Goal: Task Accomplishment & Management: Complete application form

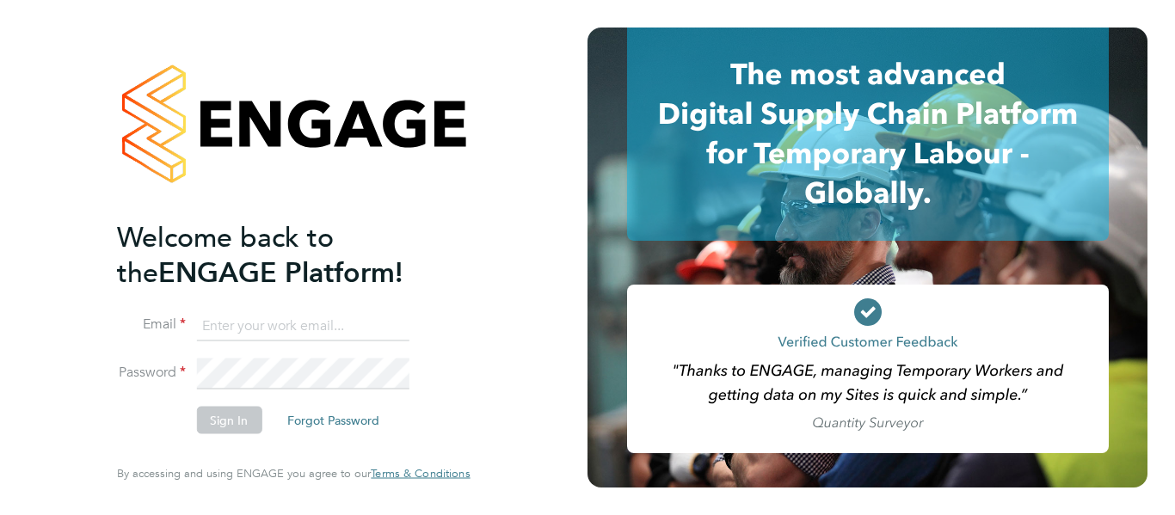
type input "hightechconsultinguk@gmail.com"
click at [237, 414] on button "Sign In" at bounding box center [228, 421] width 65 height 28
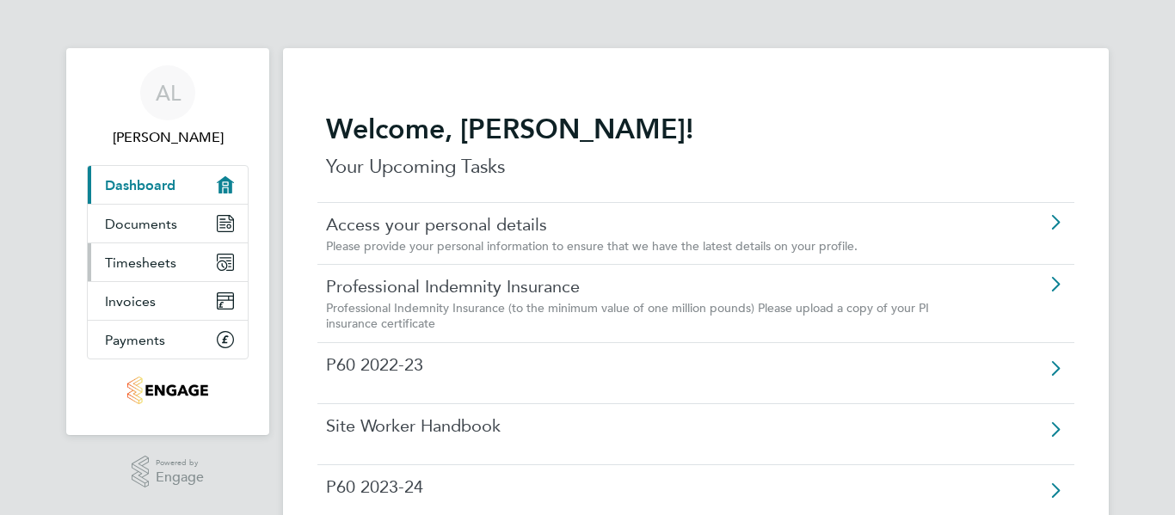
click at [138, 266] on span "Timesheets" at bounding box center [140, 263] width 71 height 16
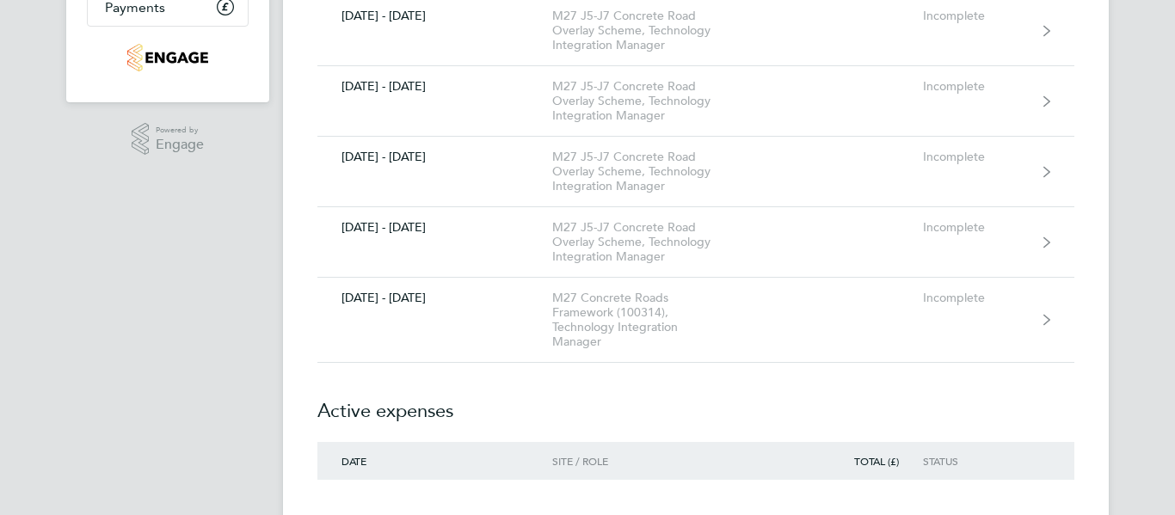
scroll to position [344, 0]
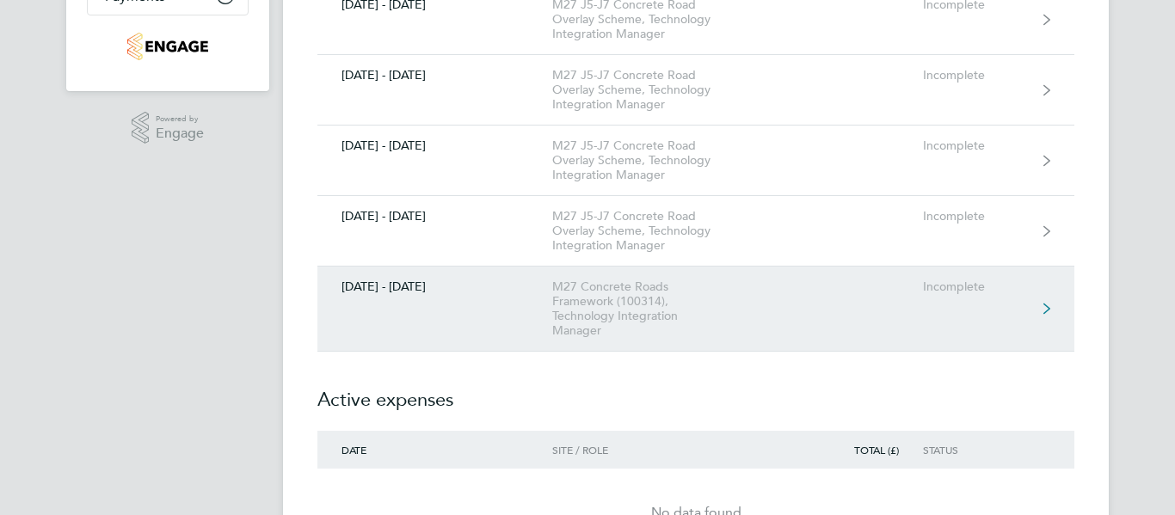
click at [595, 297] on div "M27 Concrete Roads Framework (100314), Technology Integration Manager" at bounding box center [650, 309] width 197 height 58
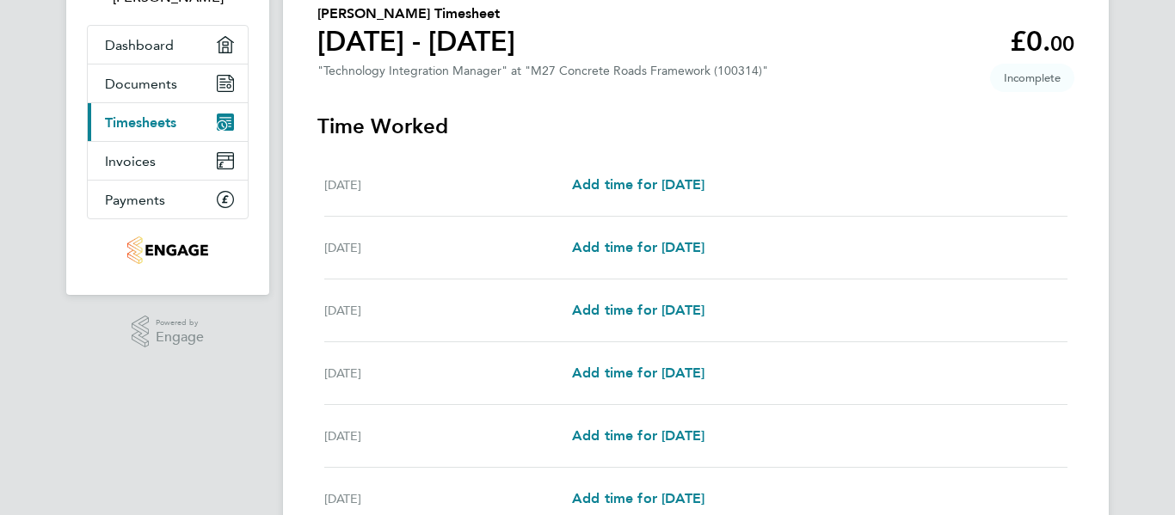
scroll to position [157, 0]
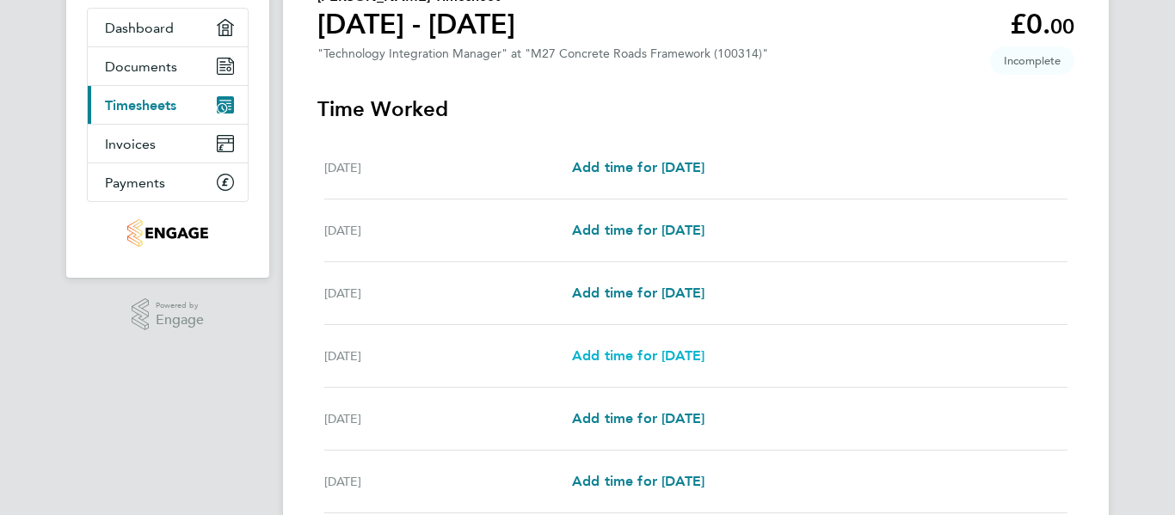
click at [637, 355] on span "Add time for [DATE]" at bounding box center [638, 356] width 132 height 16
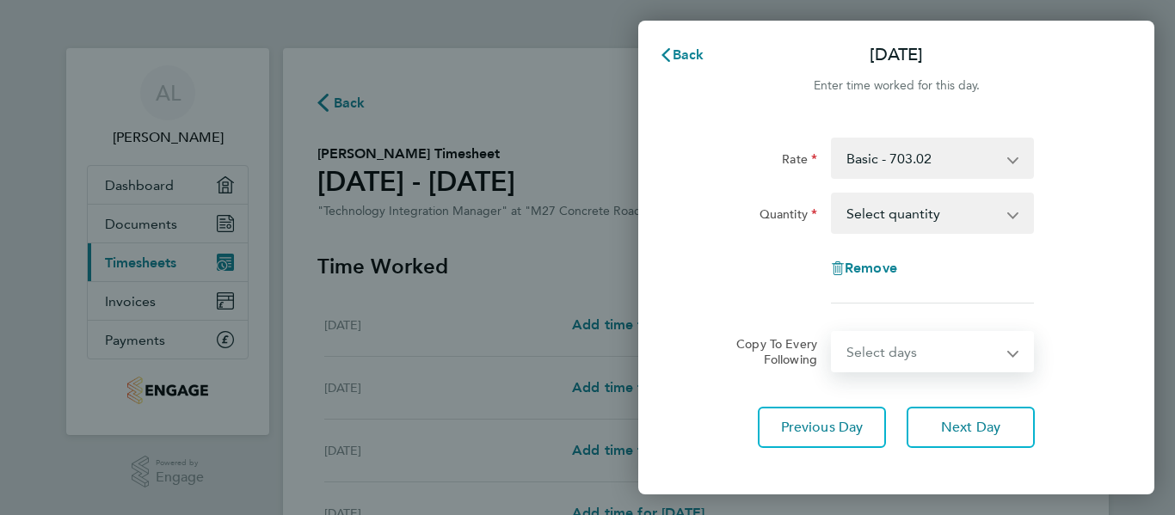
click at [902, 351] on select "Select days Day [DATE] [DATE] [DATE]" at bounding box center [923, 352] width 181 height 38
select select "DAY"
click at [833, 333] on select "Select days Day [DATE] [DATE] [DATE]" at bounding box center [923, 352] width 181 height 38
select select "[DATE]"
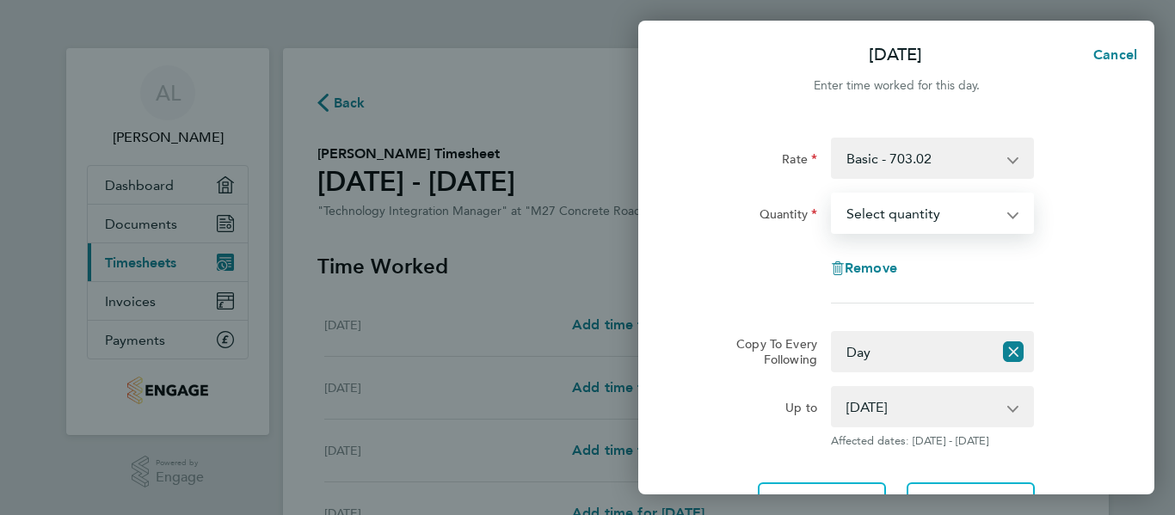
click at [911, 214] on select "Select quantity 0.5 1" at bounding box center [922, 213] width 179 height 38
select select "1"
click at [833, 194] on select "Select quantity 0.5 1" at bounding box center [922, 213] width 179 height 38
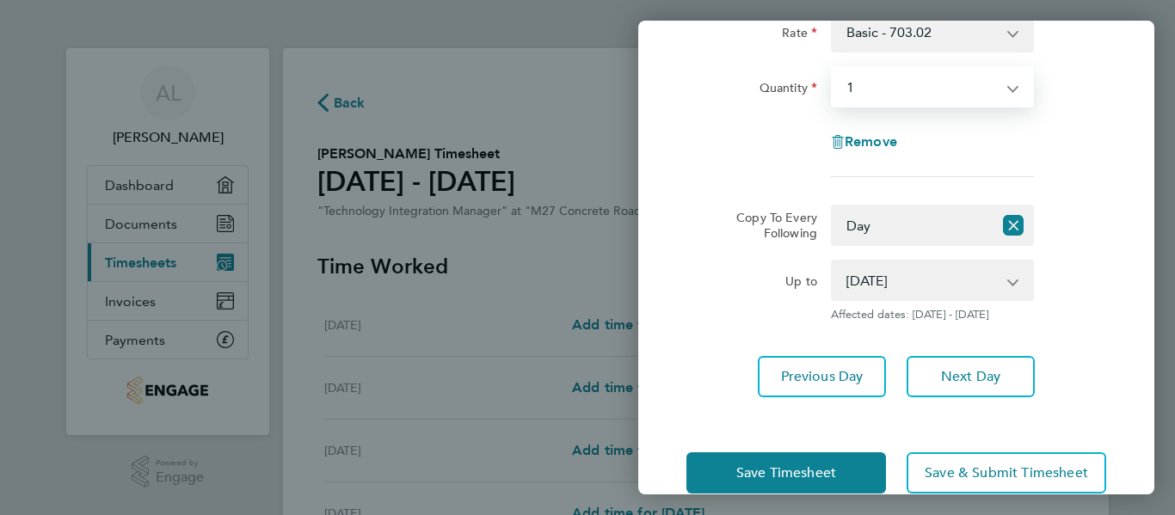
scroll to position [160, 0]
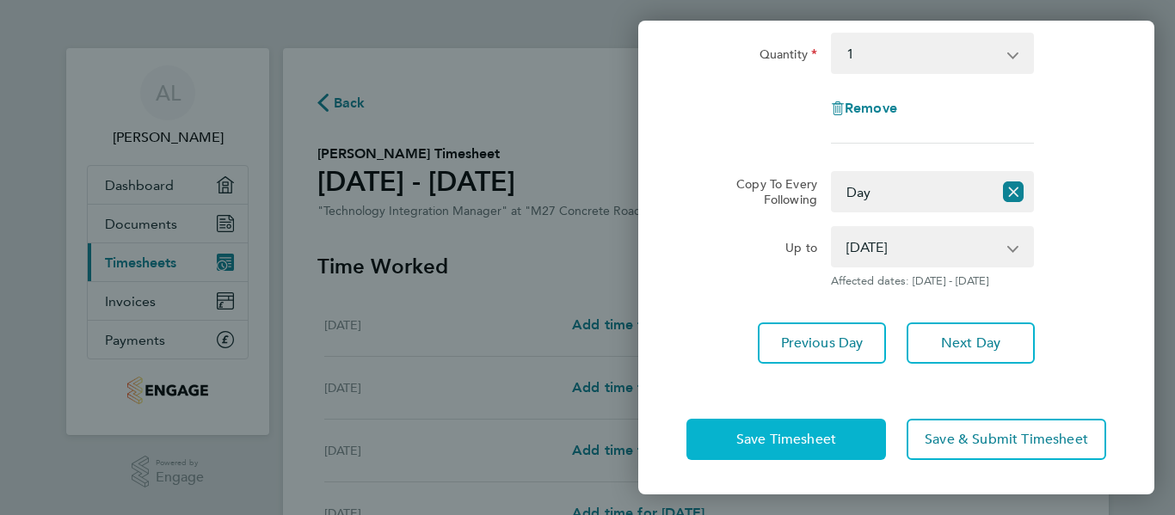
click at [810, 446] on span "Save Timesheet" at bounding box center [786, 439] width 100 height 17
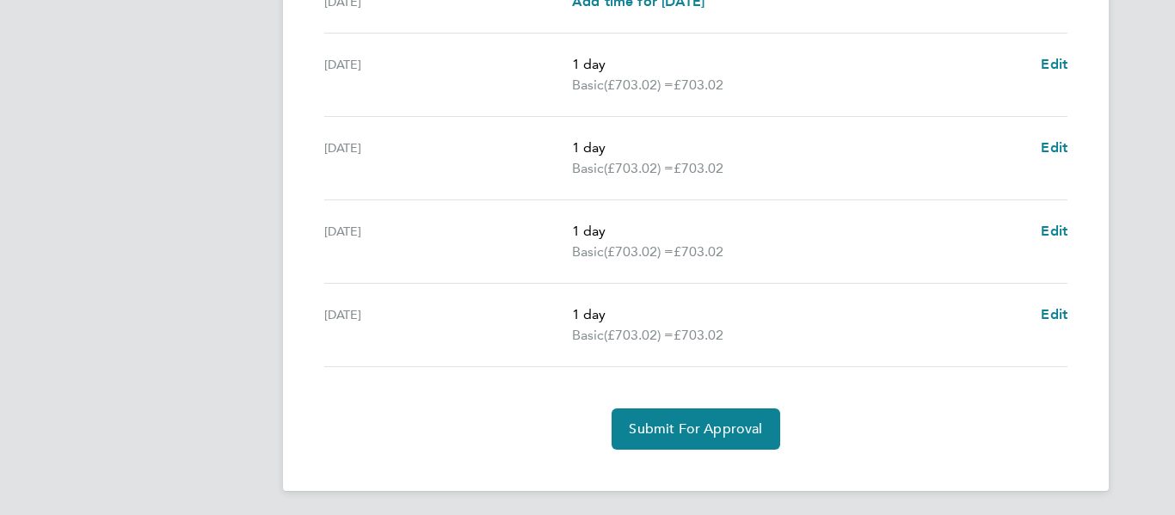
scroll to position [637, 0]
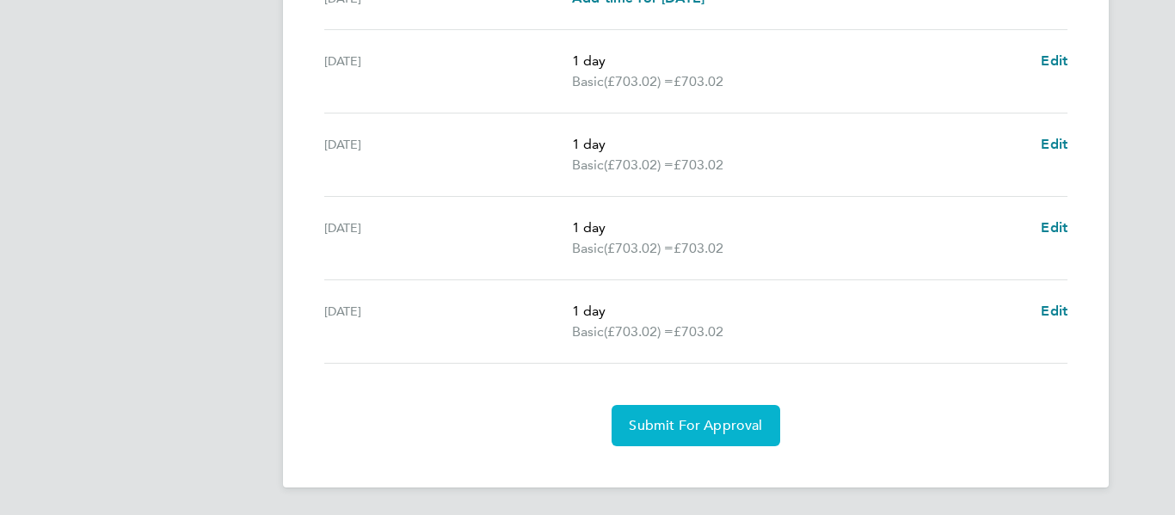
click at [710, 416] on button "Submit For Approval" at bounding box center [696, 425] width 168 height 41
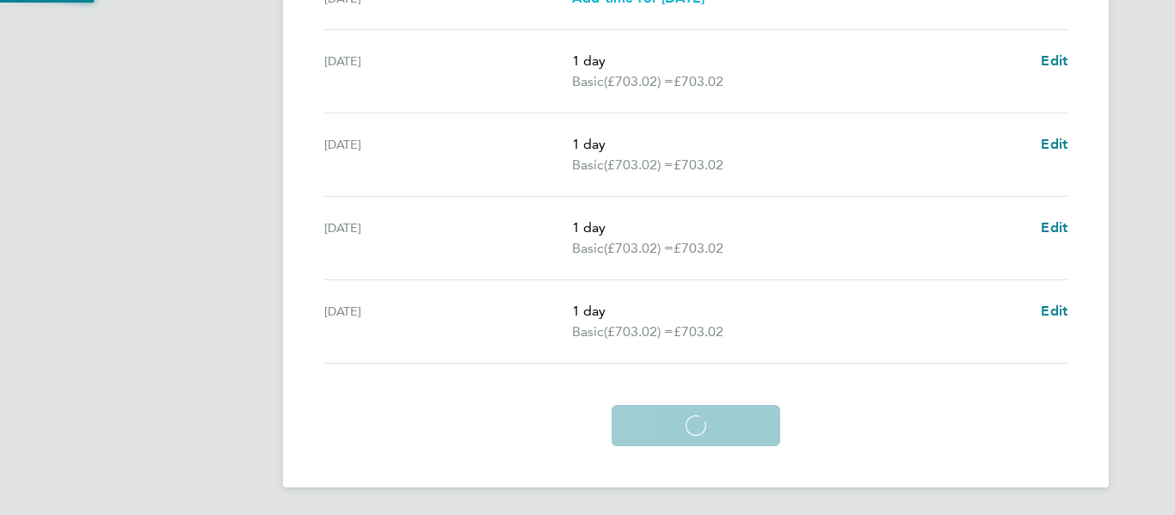
scroll to position [555, 0]
